Goal: Navigation & Orientation: Find specific page/section

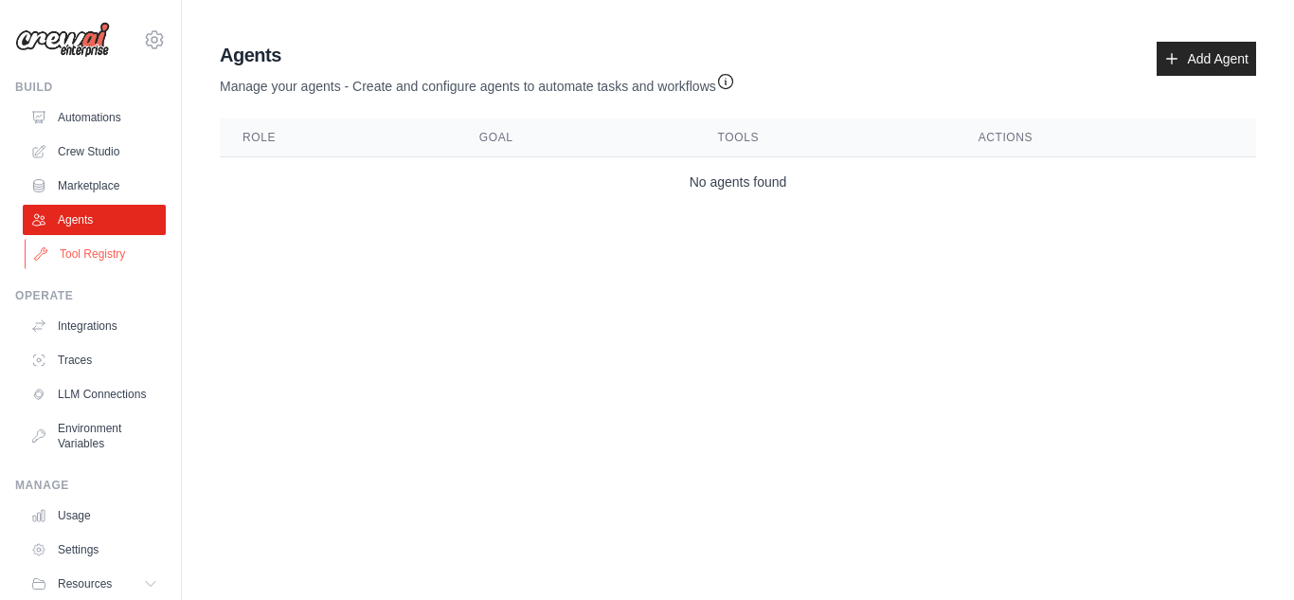
click at [91, 258] on link "Tool Registry" at bounding box center [96, 254] width 143 height 30
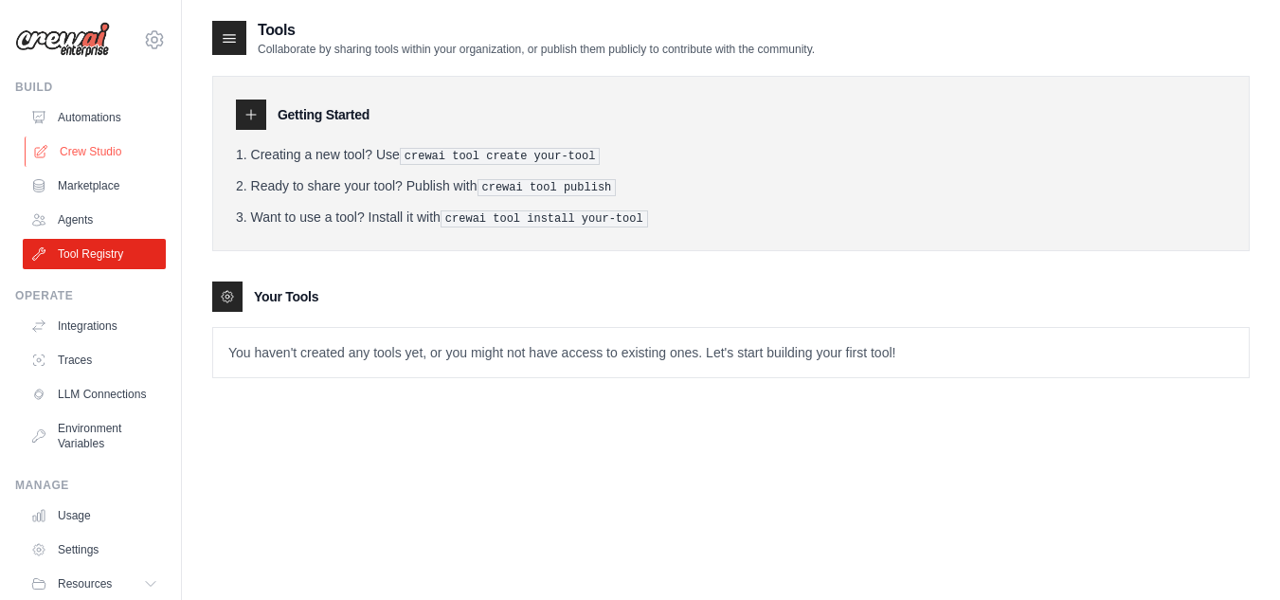
click at [101, 144] on link "Crew Studio" at bounding box center [96, 151] width 143 height 30
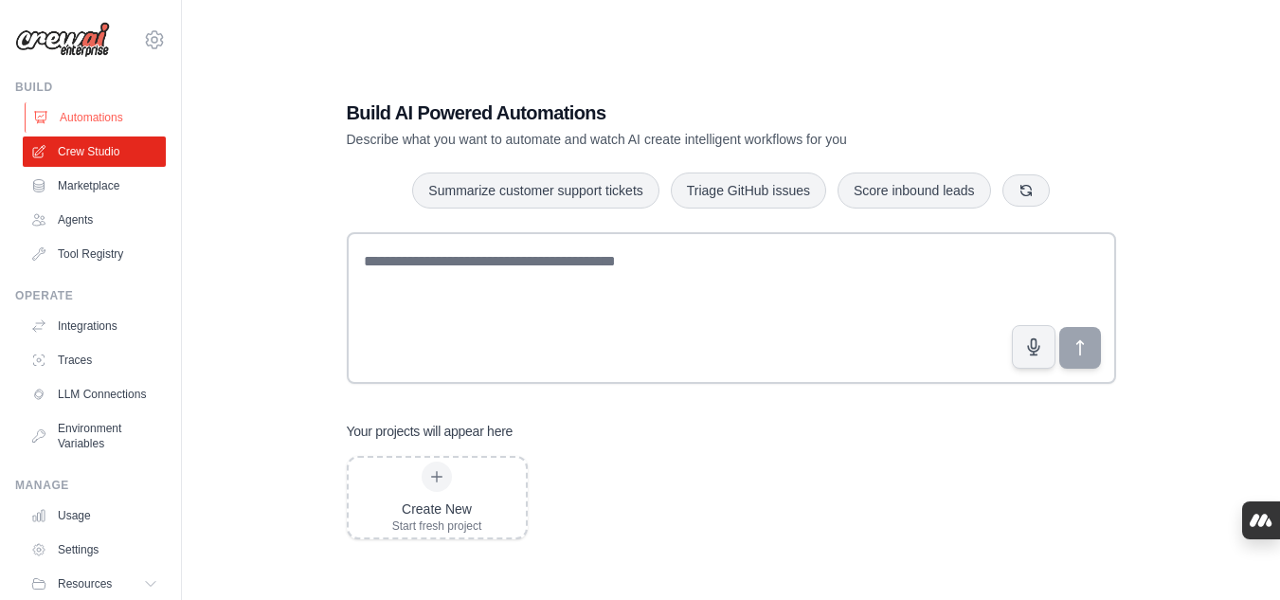
click at [94, 125] on link "Automations" at bounding box center [96, 117] width 143 height 30
